Goal: Find specific page/section: Find specific page/section

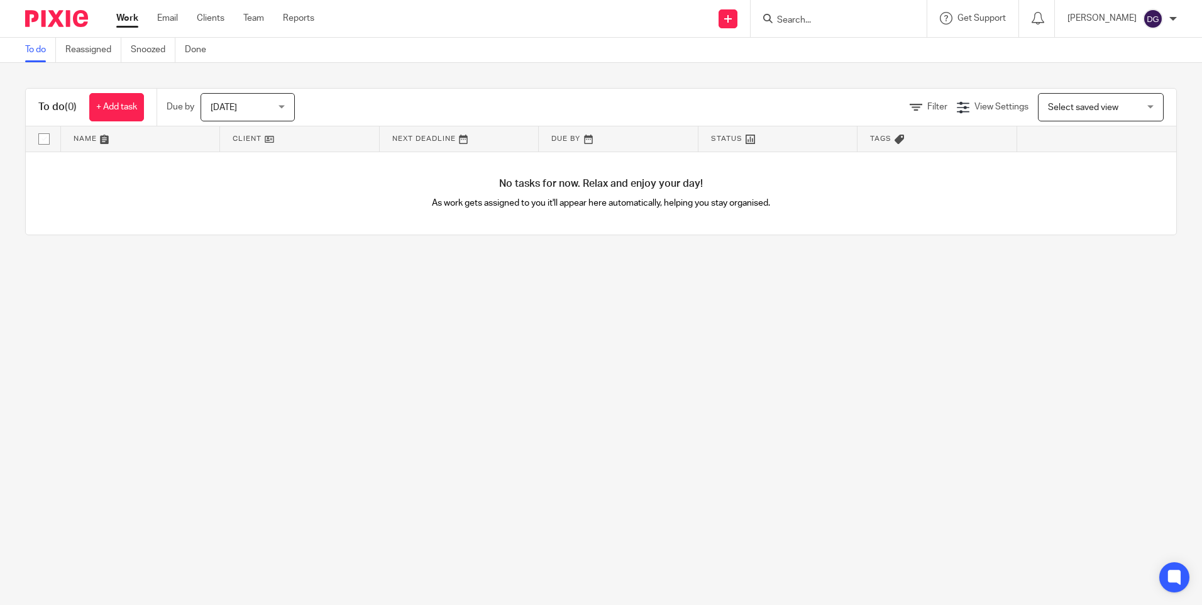
click at [813, 18] on input "Search" at bounding box center [832, 20] width 113 height 11
type input "rccg city"
click at [825, 58] on link at bounding box center [888, 54] width 231 height 29
